Goal: Find specific page/section: Find specific page/section

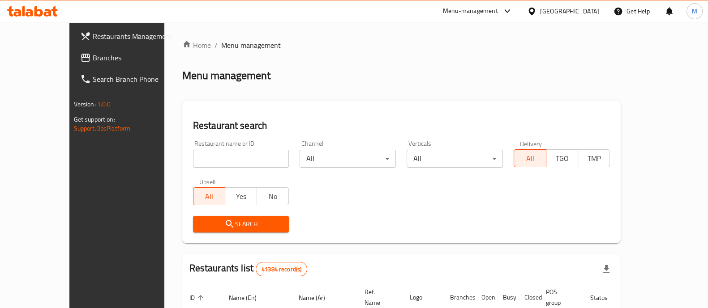
click at [194, 160] on input "search" at bounding box center [241, 159] width 96 height 18
type input "sultan ayub"
click at [237, 224] on span "Search" at bounding box center [241, 224] width 82 height 11
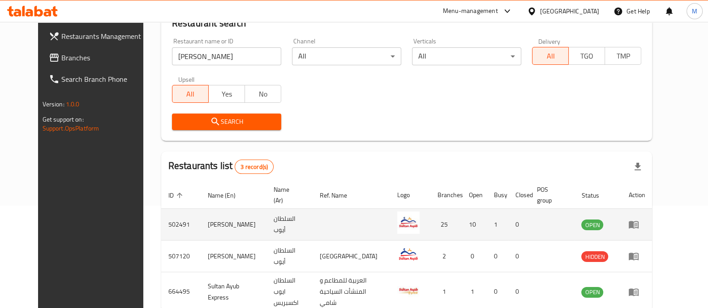
scroll to position [111, 0]
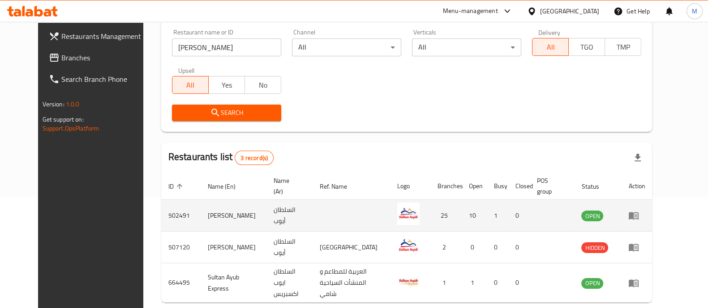
click at [638, 217] on icon "enhanced table" at bounding box center [633, 217] width 10 height 8
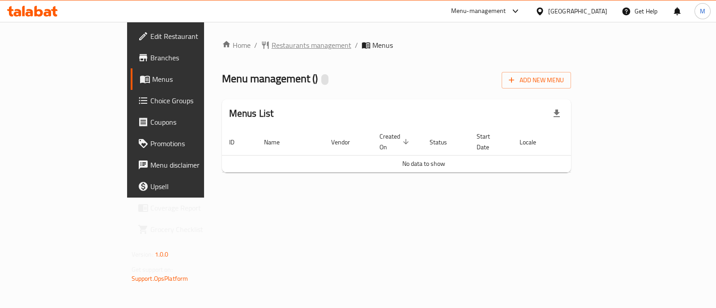
click at [272, 43] on span "Restaurants management" at bounding box center [312, 45] width 80 height 11
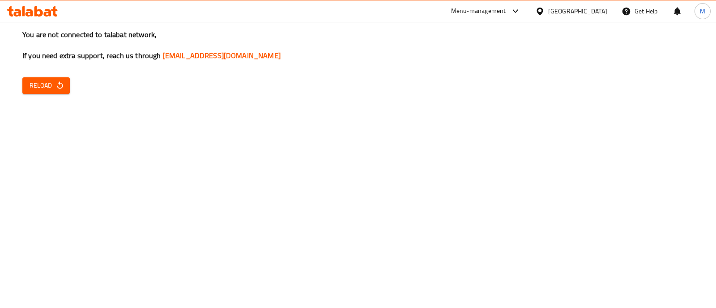
click at [54, 89] on span "Reload" at bounding box center [46, 85] width 33 height 11
click at [57, 89] on icon "button" at bounding box center [59, 85] width 9 height 9
click at [59, 88] on icon "button" at bounding box center [60, 85] width 6 height 8
click at [60, 85] on icon "button" at bounding box center [59, 85] width 9 height 9
click at [47, 87] on span "Reload" at bounding box center [46, 85] width 33 height 11
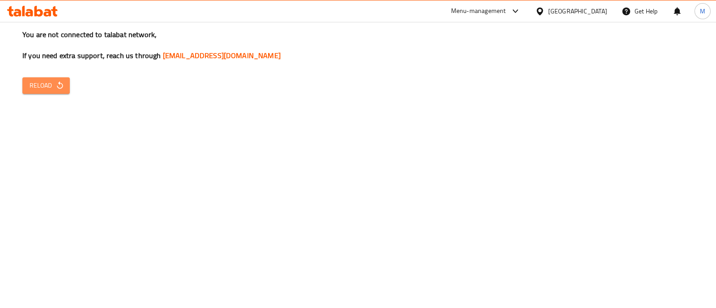
click at [36, 87] on span "Reload" at bounding box center [46, 85] width 33 height 11
click at [38, 89] on span "Reload" at bounding box center [46, 85] width 33 height 11
